Goal: Task Accomplishment & Management: Use online tool/utility

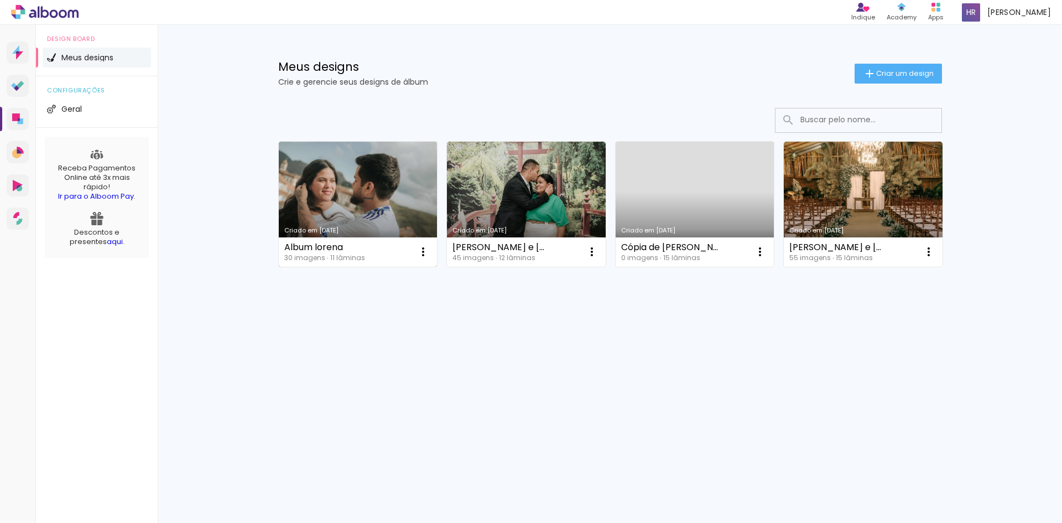
click at [314, 202] on link "Criado em [DATE]" at bounding box center [358, 204] width 159 height 125
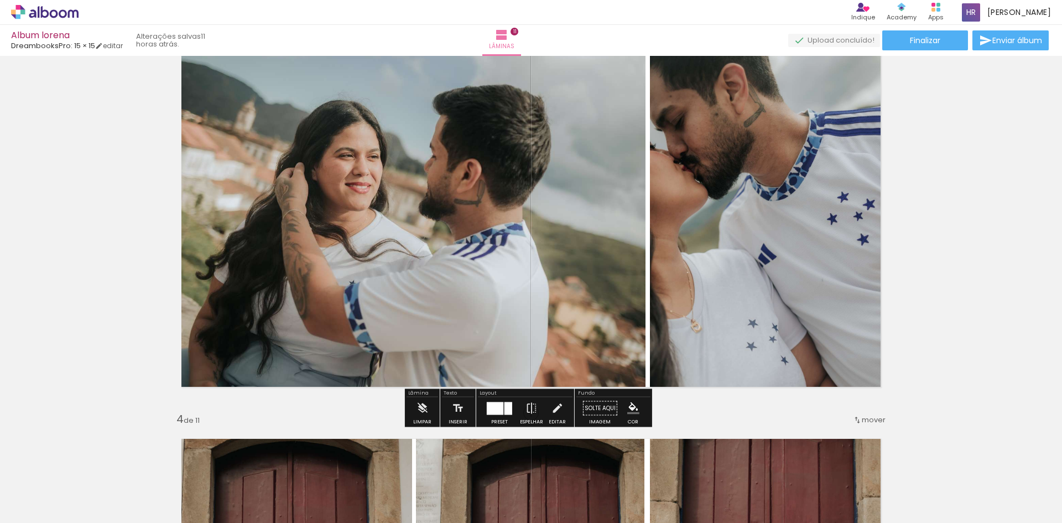
scroll to position [719, 0]
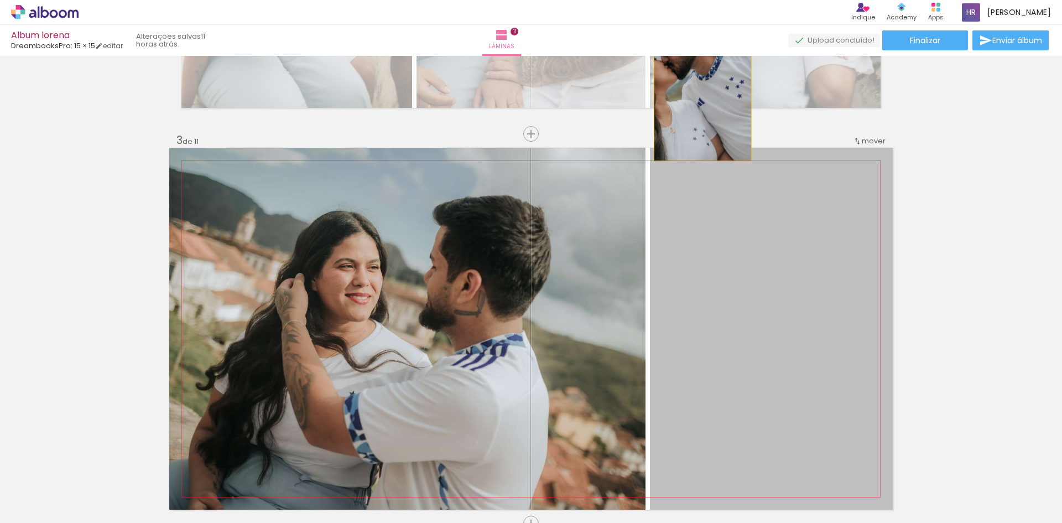
drag, startPoint x: 741, startPoint y: 325, endPoint x: 699, endPoint y: 89, distance: 240.0
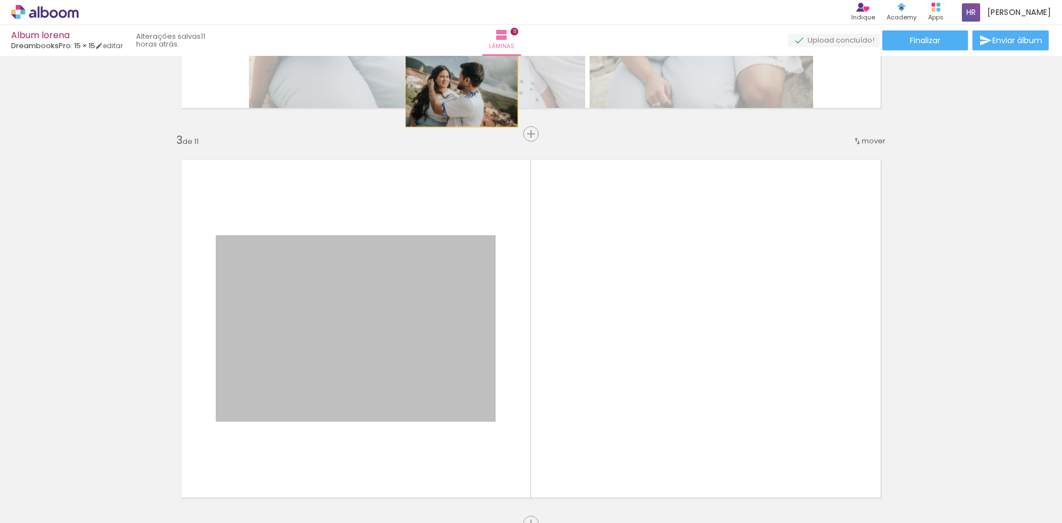
drag, startPoint x: 380, startPoint y: 329, endPoint x: 491, endPoint y: 137, distance: 221.1
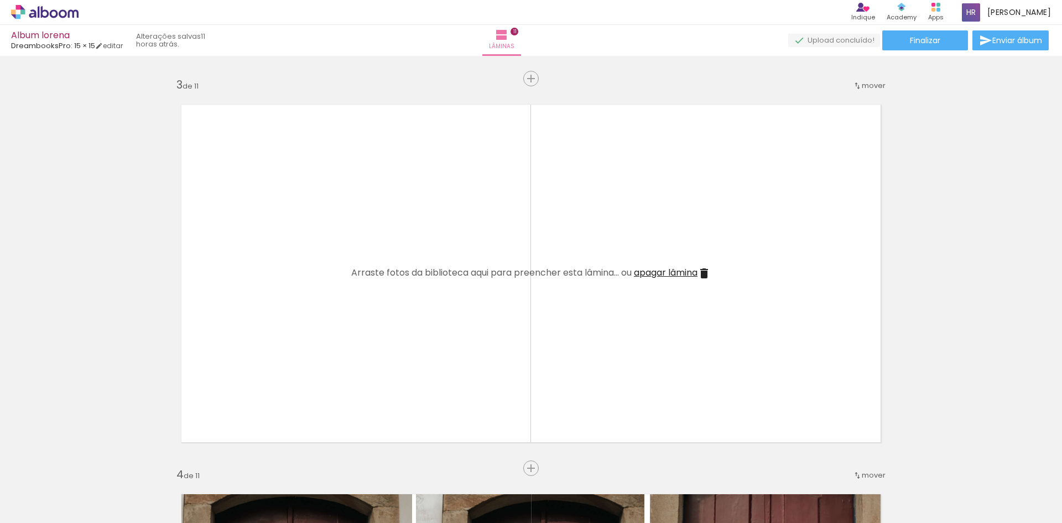
scroll to position [941, 0]
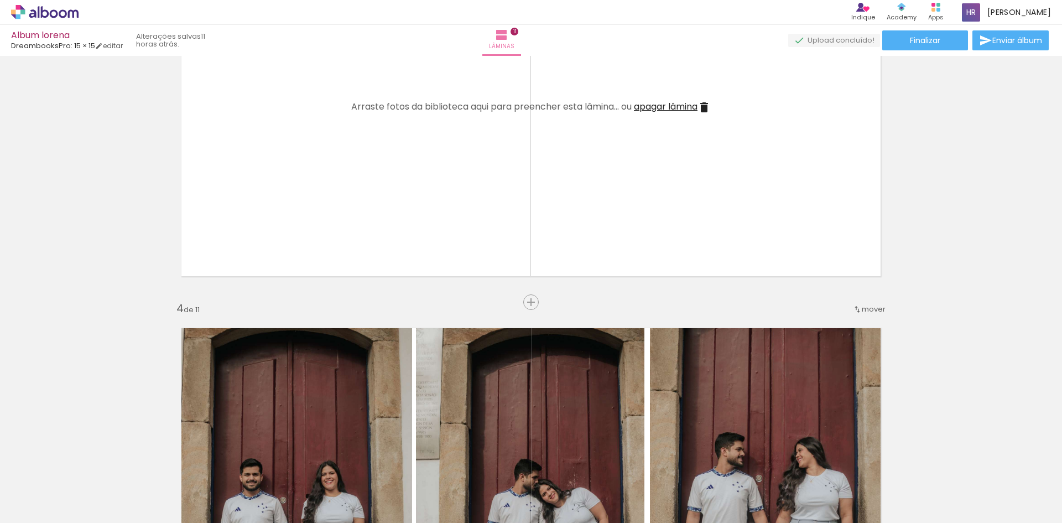
click at [705, 105] on iron-icon at bounding box center [704, 107] width 13 height 13
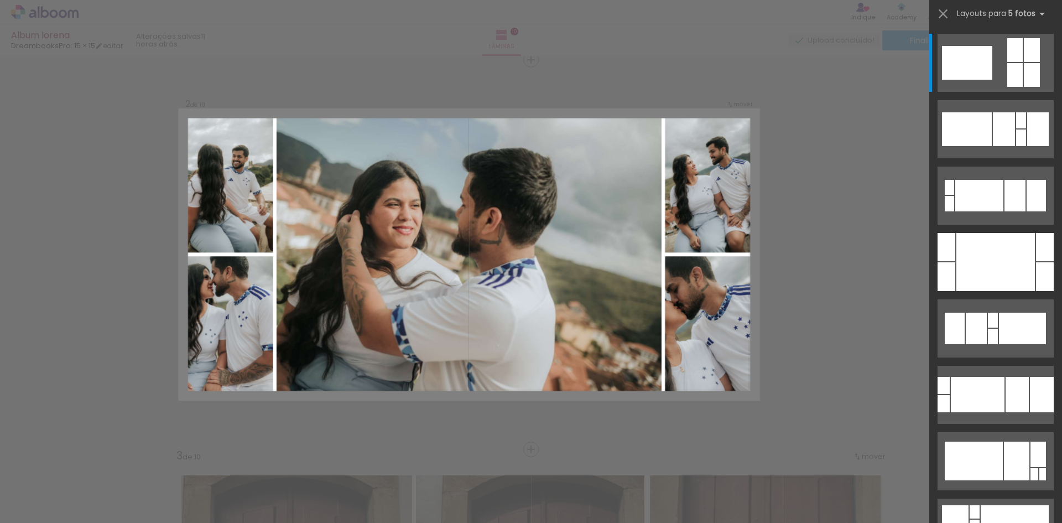
click at [1010, 257] on div at bounding box center [996, 262] width 79 height 58
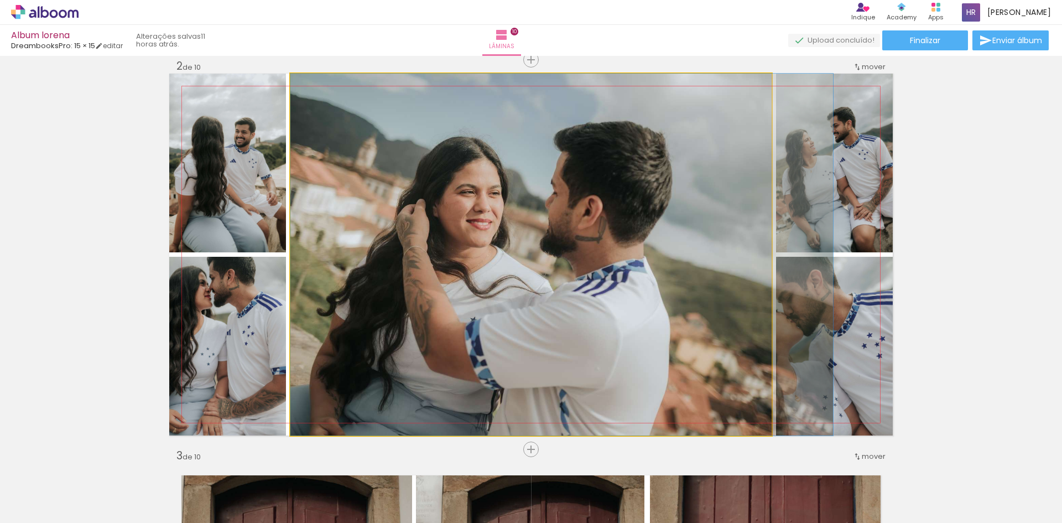
drag, startPoint x: 461, startPoint y: 271, endPoint x: 550, endPoint y: 276, distance: 89.2
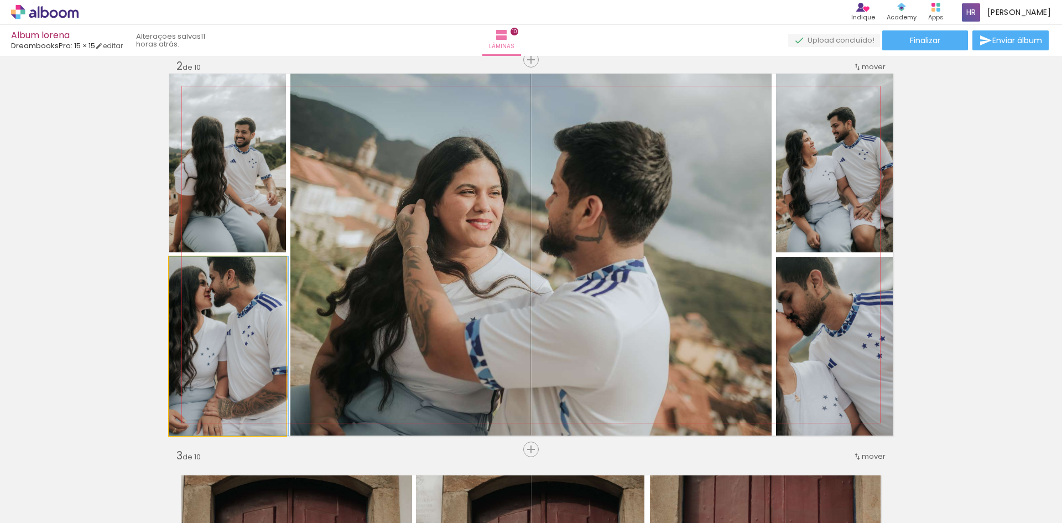
drag, startPoint x: 194, startPoint y: 347, endPoint x: 247, endPoint y: 366, distance: 56.2
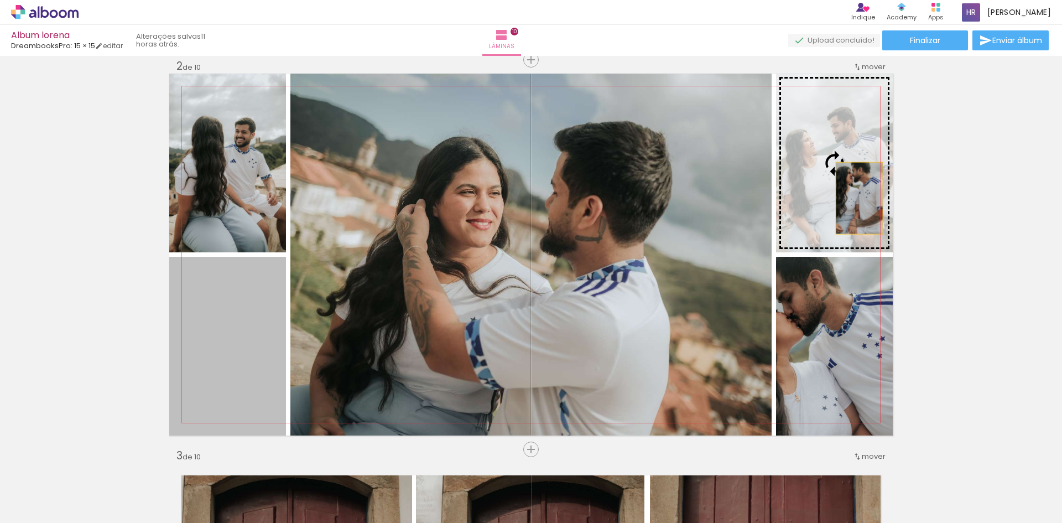
drag, startPoint x: 230, startPoint y: 362, endPoint x: 855, endPoint y: 195, distance: 647.0
click at [0, 0] on slot at bounding box center [0, 0] width 0 height 0
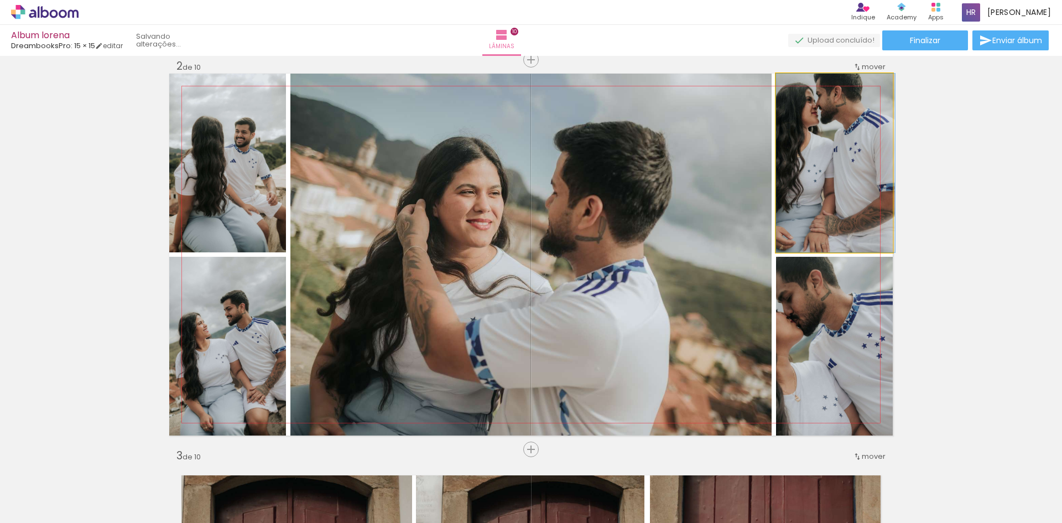
drag, startPoint x: 836, startPoint y: 177, endPoint x: 840, endPoint y: 194, distance: 17.2
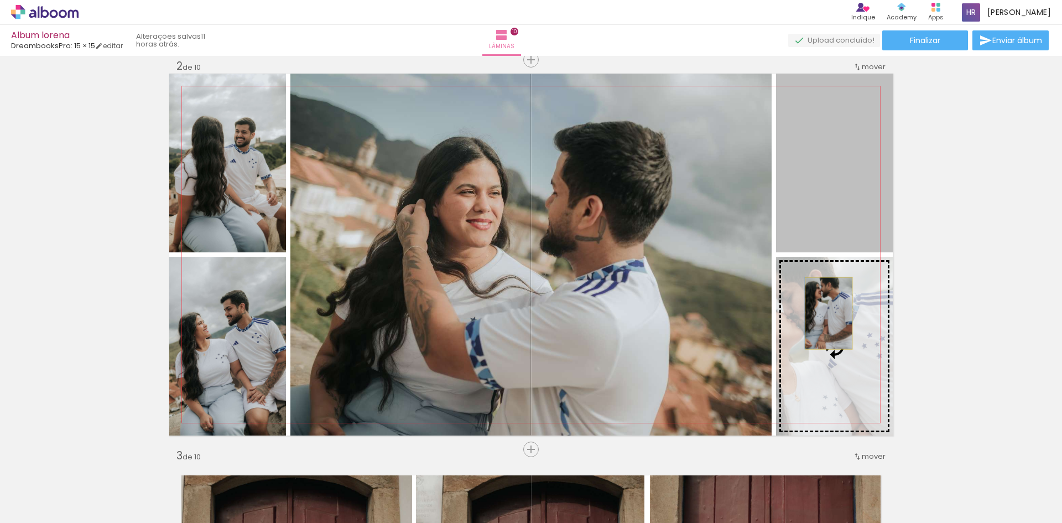
drag, startPoint x: 833, startPoint y: 169, endPoint x: 825, endPoint y: 323, distance: 154.0
click at [0, 0] on slot at bounding box center [0, 0] width 0 height 0
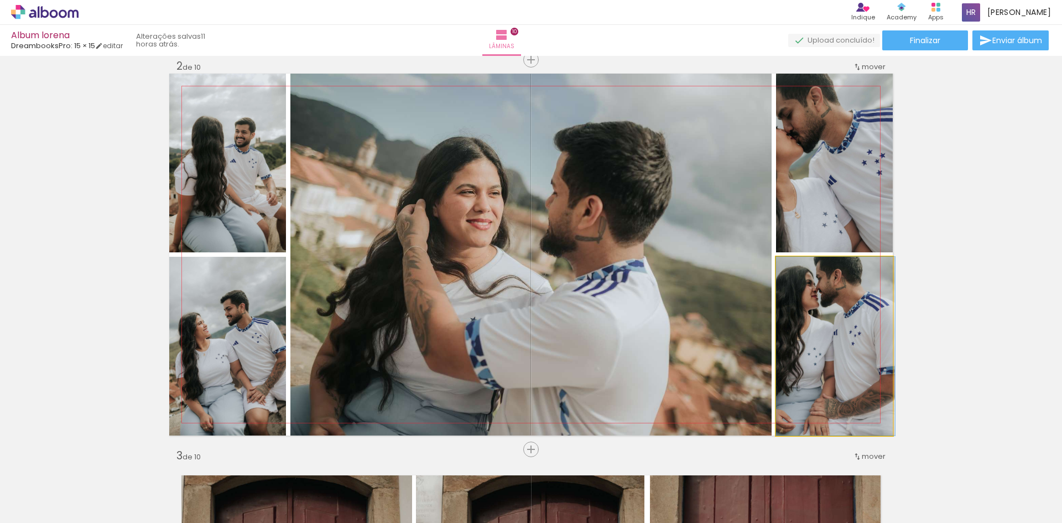
drag, startPoint x: 819, startPoint y: 323, endPoint x: 841, endPoint y: 340, distance: 28.1
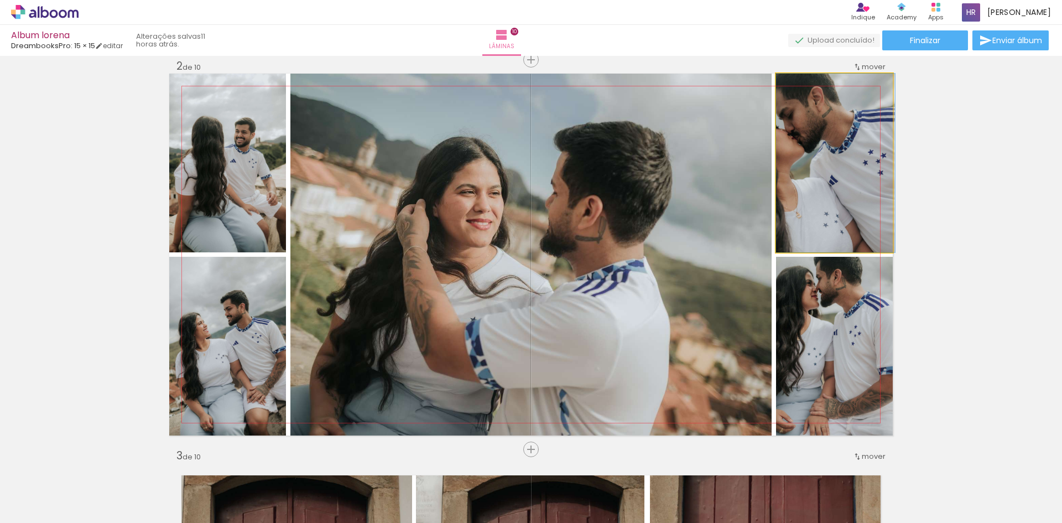
drag, startPoint x: 820, startPoint y: 186, endPoint x: 853, endPoint y: 190, distance: 32.3
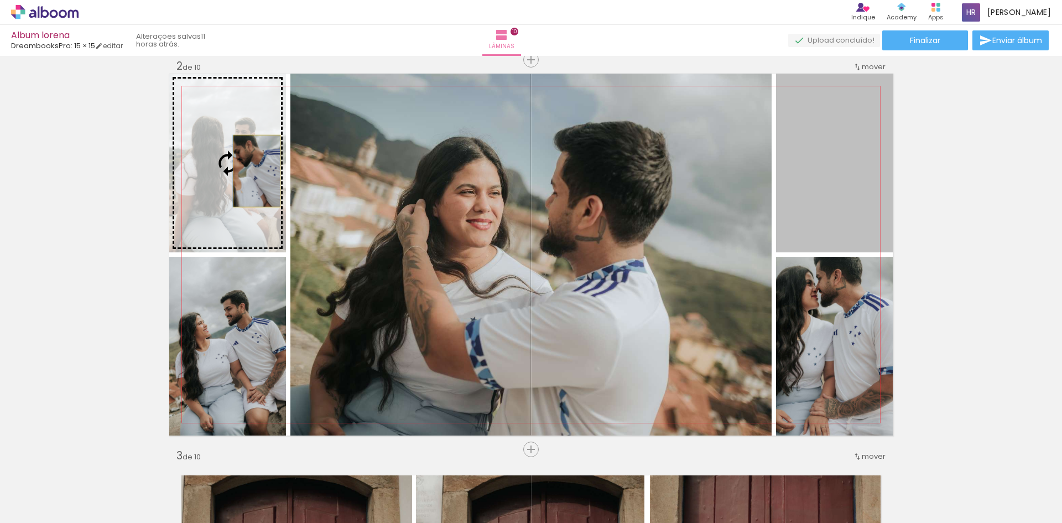
drag, startPoint x: 840, startPoint y: 210, endPoint x: 253, endPoint y: 171, distance: 588.8
click at [0, 0] on slot at bounding box center [0, 0] width 0 height 0
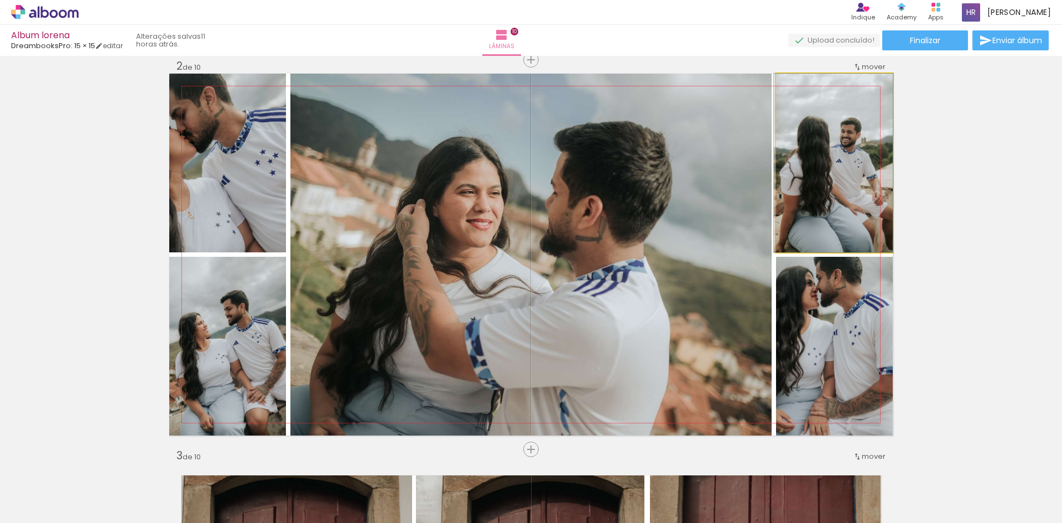
drag, startPoint x: 837, startPoint y: 182, endPoint x: 825, endPoint y: 181, distance: 11.6
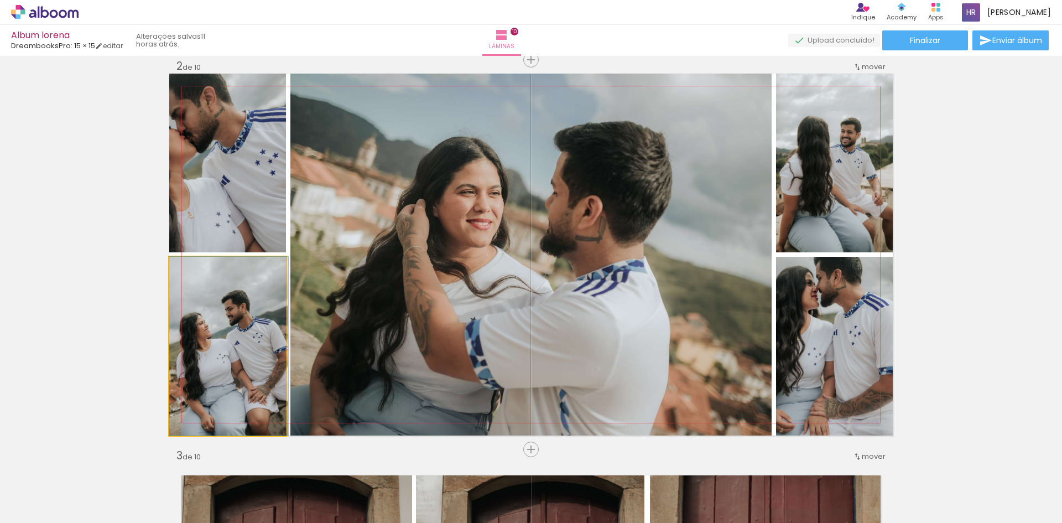
drag, startPoint x: 240, startPoint y: 377, endPoint x: 268, endPoint y: 376, distance: 27.7
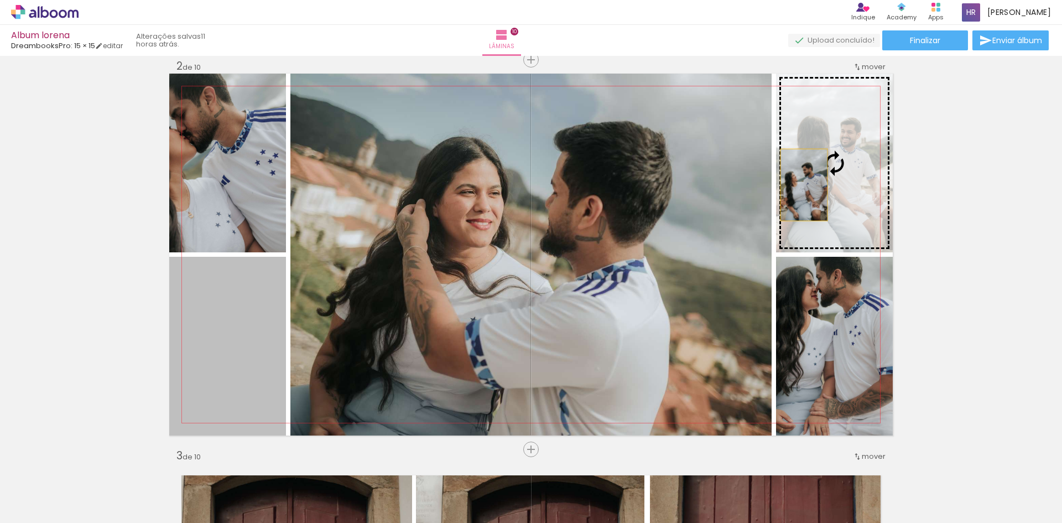
drag, startPoint x: 228, startPoint y: 377, endPoint x: 808, endPoint y: 176, distance: 613.3
click at [0, 0] on slot at bounding box center [0, 0] width 0 height 0
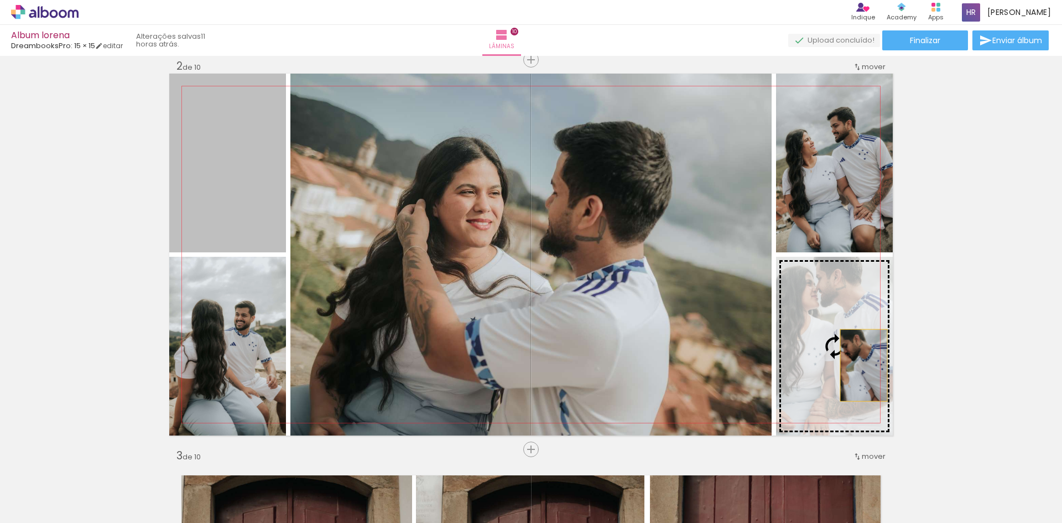
drag, startPoint x: 247, startPoint y: 179, endPoint x: 860, endPoint y: 365, distance: 640.6
click at [0, 0] on slot at bounding box center [0, 0] width 0 height 0
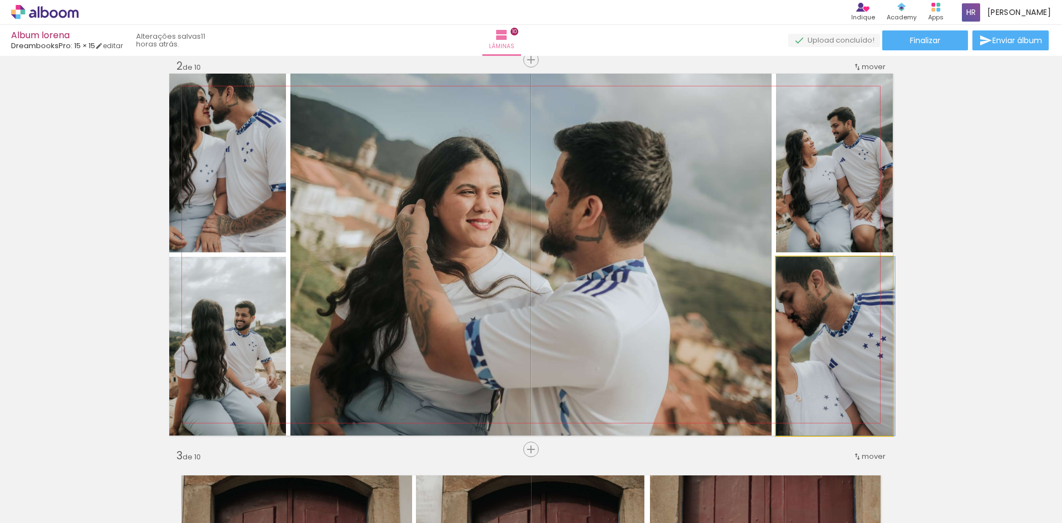
drag, startPoint x: 834, startPoint y: 359, endPoint x: 890, endPoint y: 358, distance: 56.4
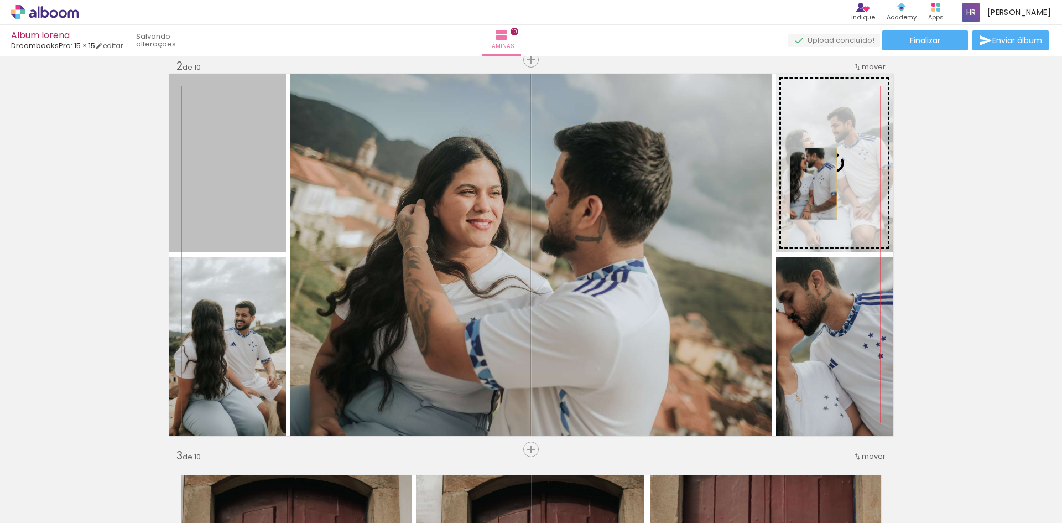
drag, startPoint x: 210, startPoint y: 173, endPoint x: 809, endPoint y: 184, distance: 599.8
click at [0, 0] on slot at bounding box center [0, 0] width 0 height 0
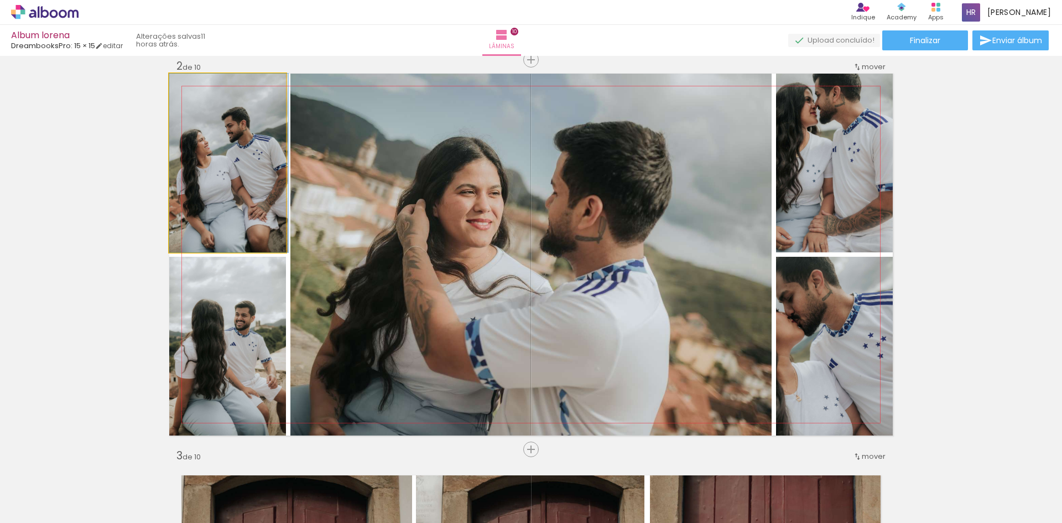
drag, startPoint x: 210, startPoint y: 191, endPoint x: 249, endPoint y: 183, distance: 40.3
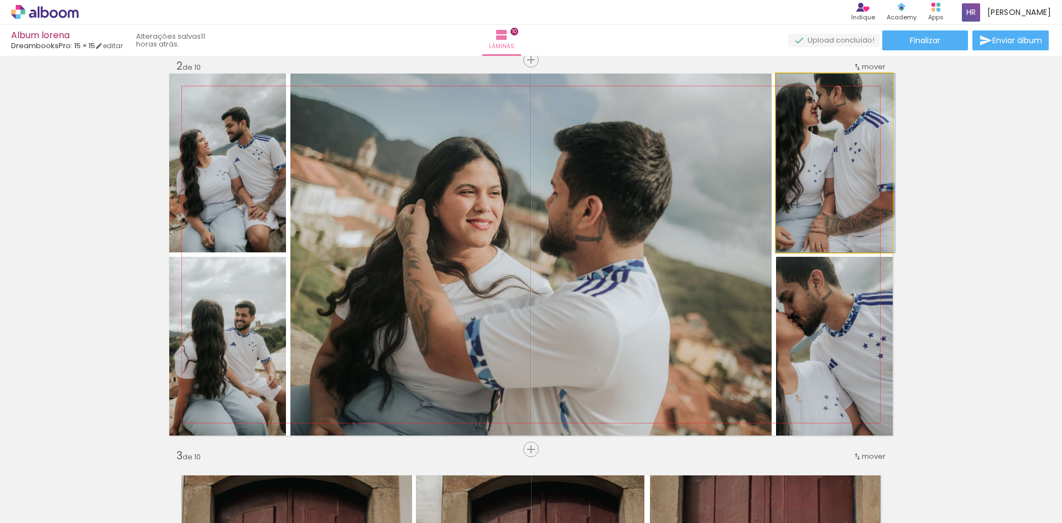
drag, startPoint x: 837, startPoint y: 190, endPoint x: 843, endPoint y: 202, distance: 13.4
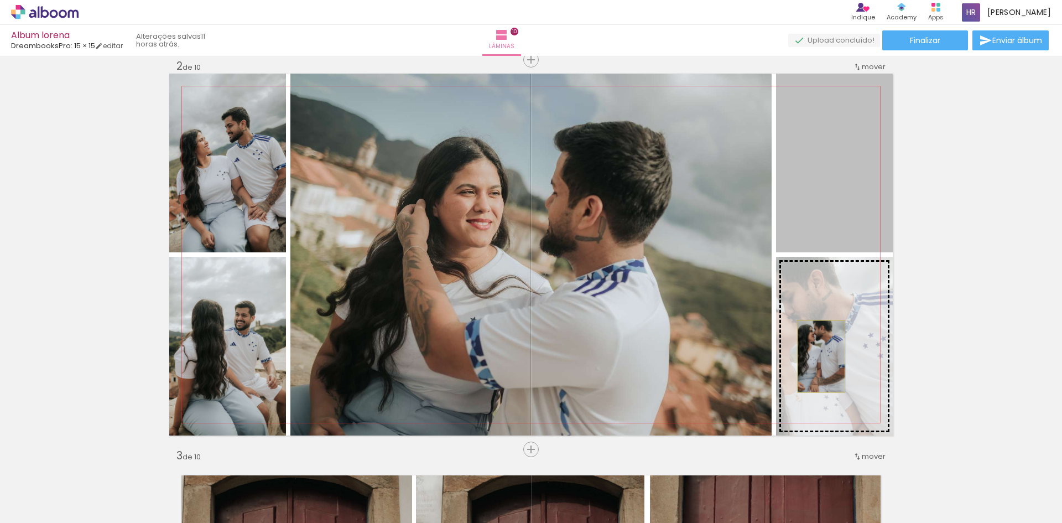
drag, startPoint x: 819, startPoint y: 195, endPoint x: 817, endPoint y: 356, distance: 161.0
click at [0, 0] on slot at bounding box center [0, 0] width 0 height 0
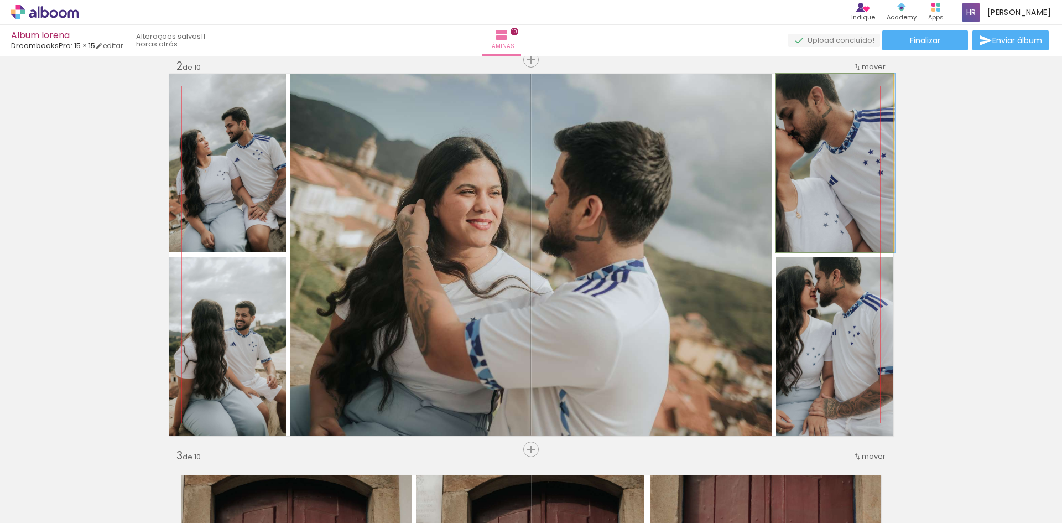
drag, startPoint x: 822, startPoint y: 196, endPoint x: 832, endPoint y: 235, distance: 39.9
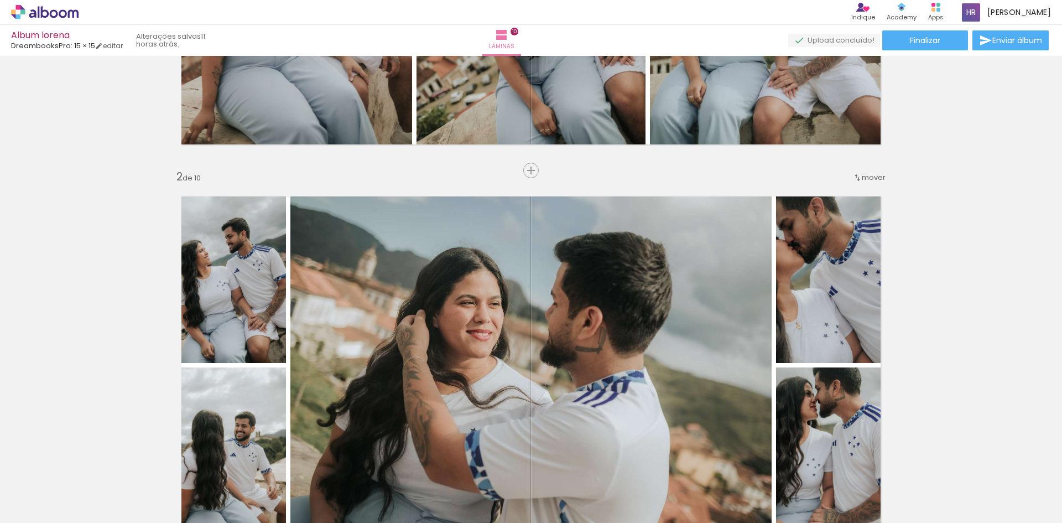
scroll to position [238, 0]
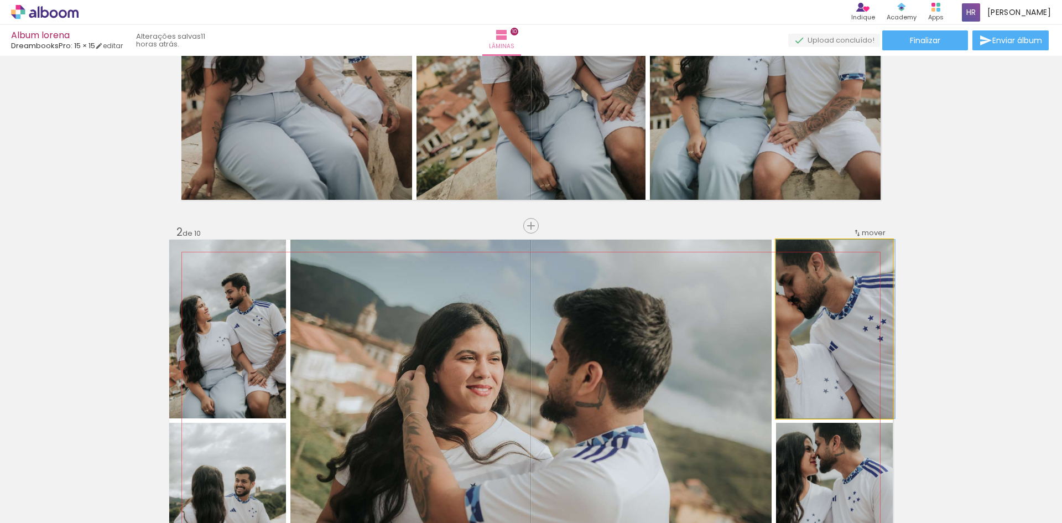
click at [815, 316] on quentale-photo at bounding box center [834, 329] width 117 height 179
click at [805, 299] on quentale-photo at bounding box center [834, 329] width 117 height 179
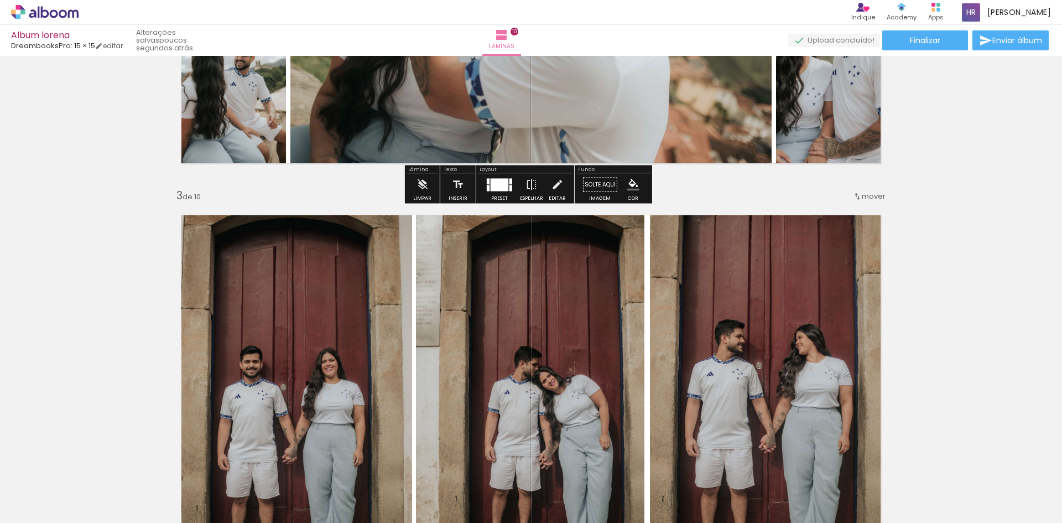
scroll to position [830, 0]
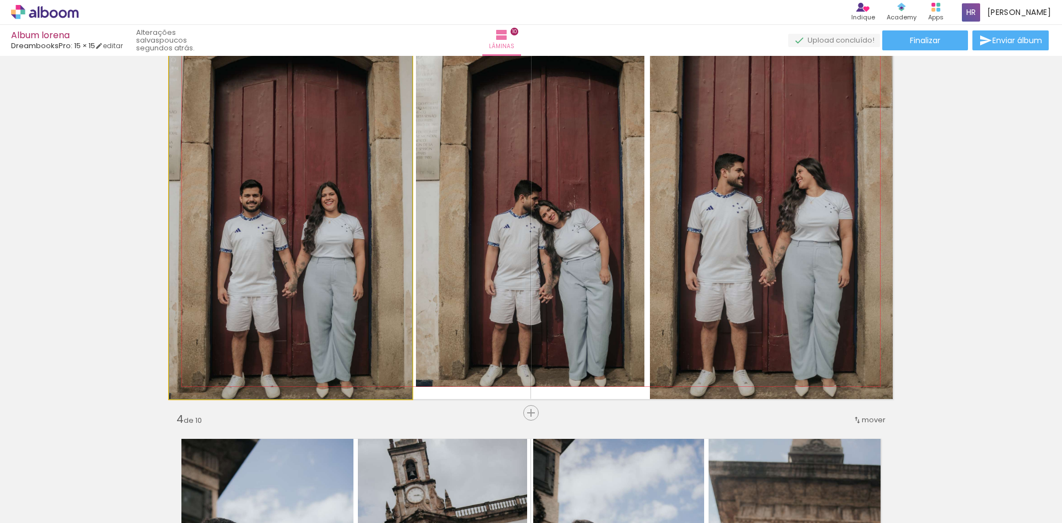
click at [309, 302] on quentale-photo at bounding box center [290, 218] width 243 height 362
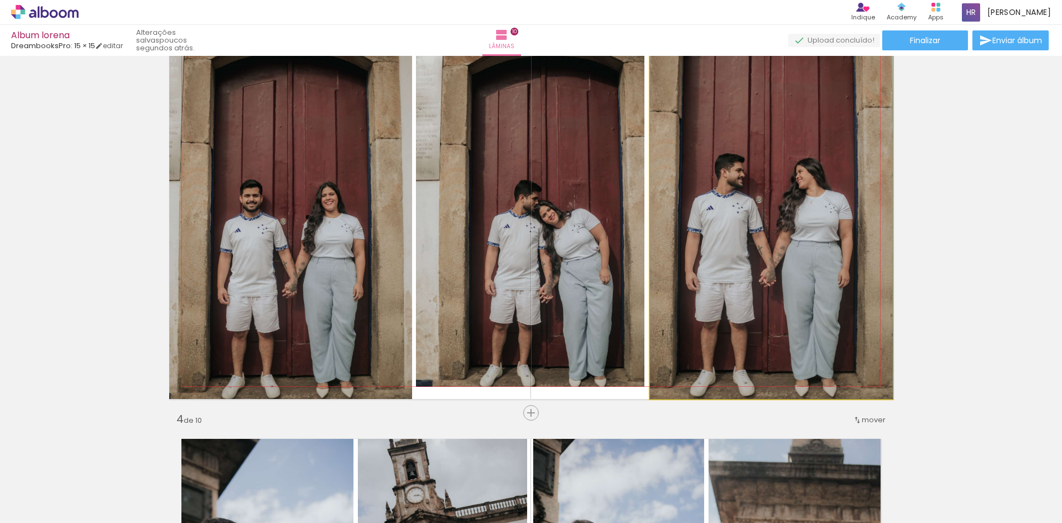
click at [795, 333] on quentale-photo at bounding box center [771, 218] width 243 height 362
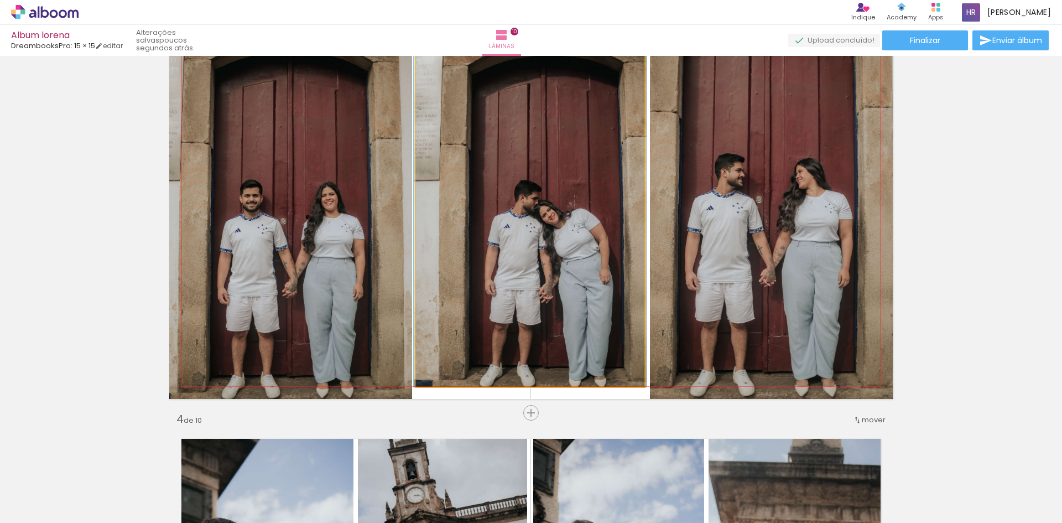
click at [595, 336] on quentale-photo at bounding box center [530, 212] width 228 height 350
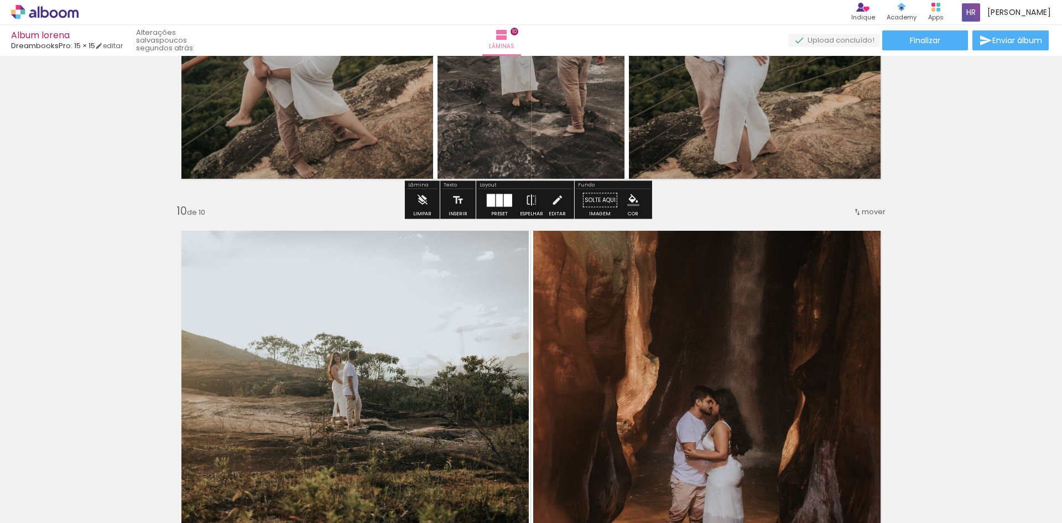
scroll to position [3541, 0]
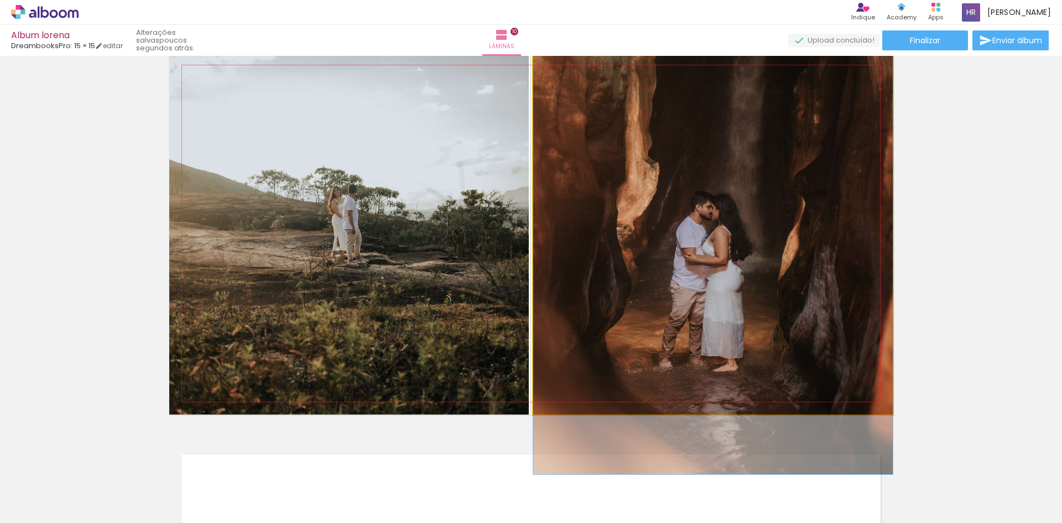
drag, startPoint x: 758, startPoint y: 349, endPoint x: 761, endPoint y: 320, distance: 28.9
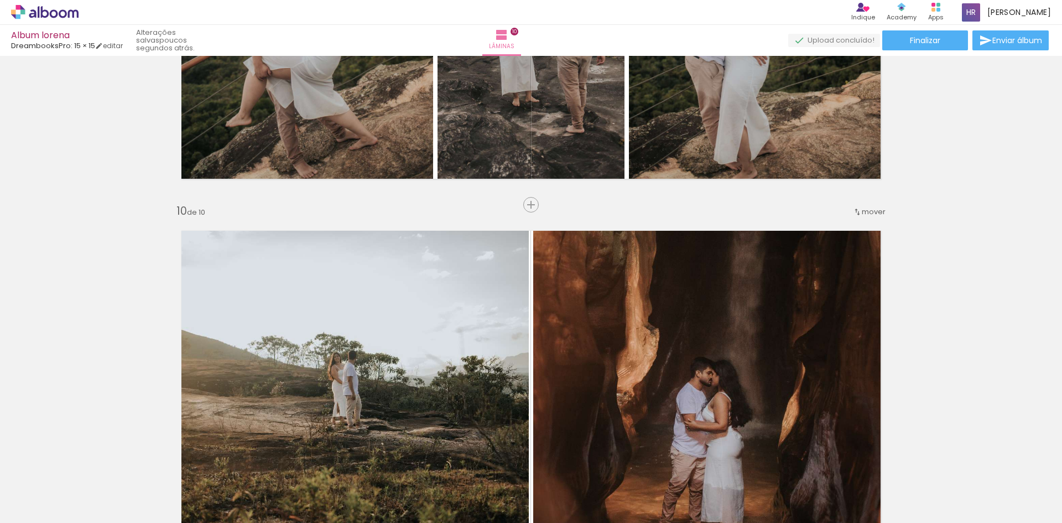
scroll to position [3319, 0]
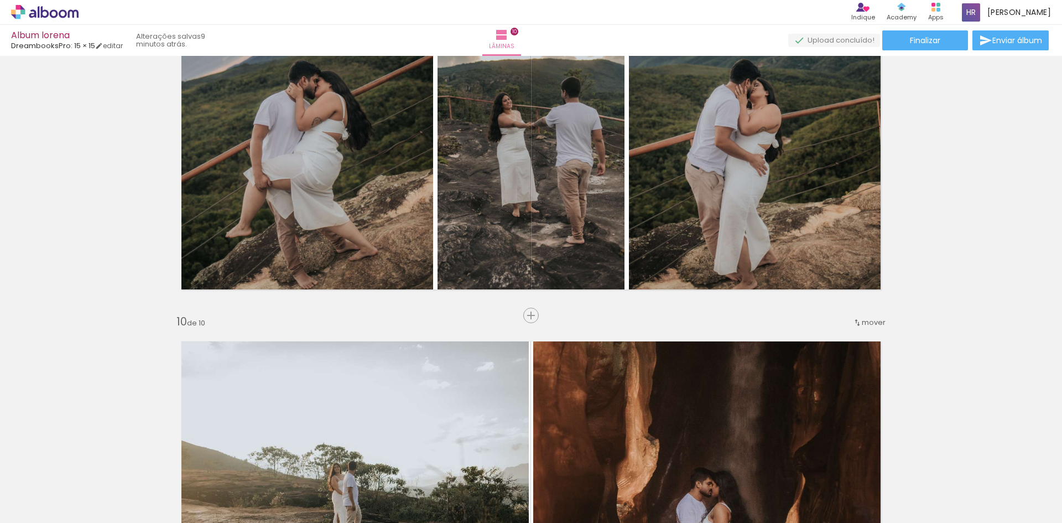
scroll to position [3541, 0]
